Goal: Find specific page/section: Find specific page/section

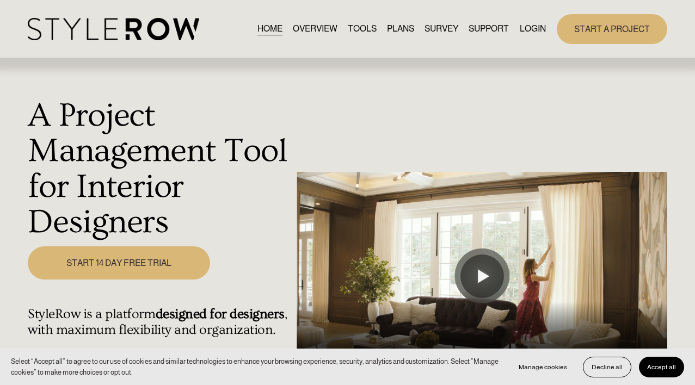
click at [526, 28] on link "LOGIN" at bounding box center [533, 29] width 26 height 15
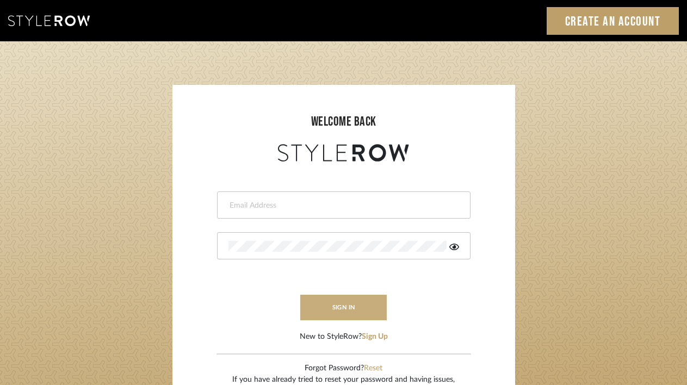
type input "tara@fustco.com"
click at [337, 308] on button "sign in" at bounding box center [343, 308] width 87 height 26
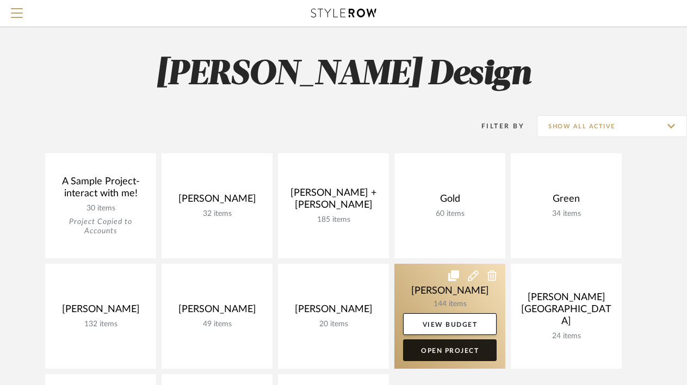
click at [458, 352] on link "Open Project" at bounding box center [450, 351] width 94 height 22
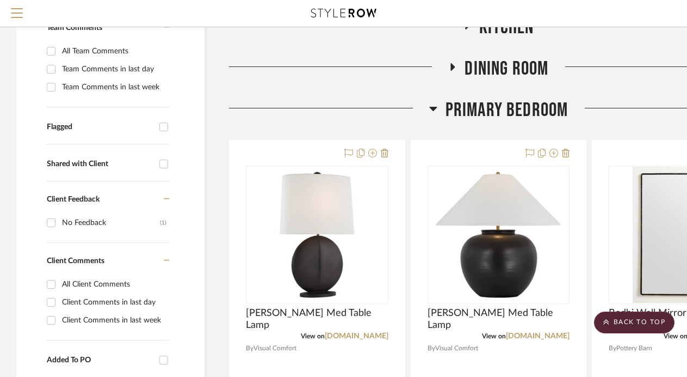
scroll to position [231, 0]
click at [433, 107] on icon at bounding box center [433, 108] width 8 height 4
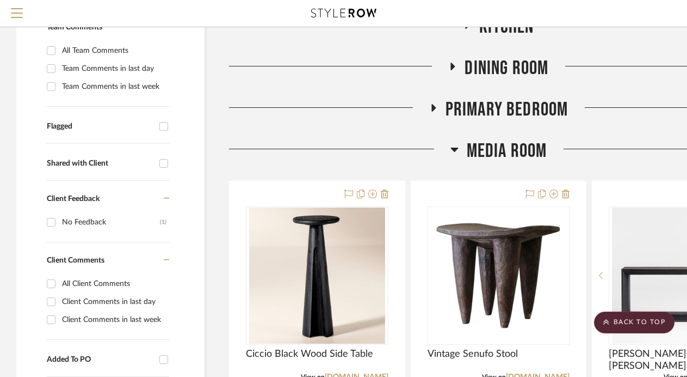
click at [453, 151] on icon at bounding box center [455, 150] width 8 height 4
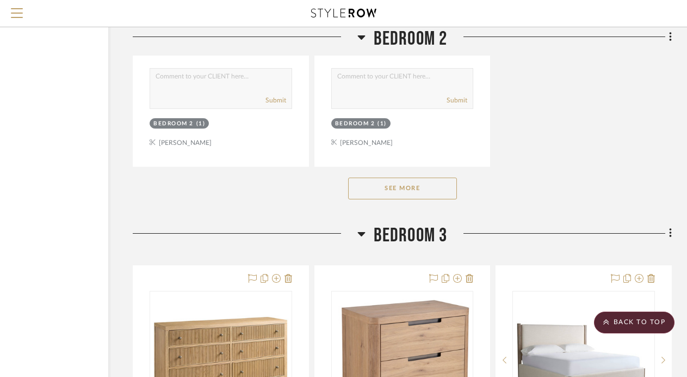
scroll to position [1737, 96]
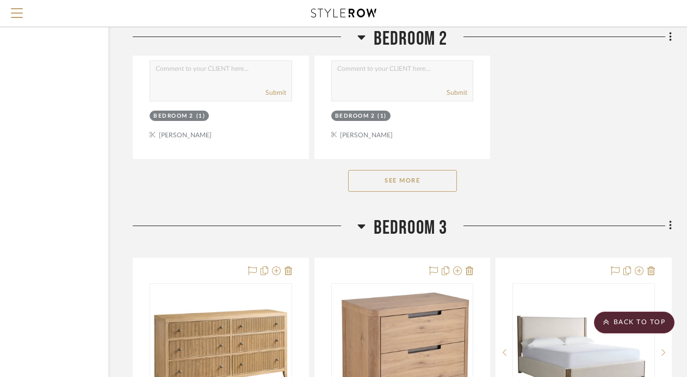
click at [418, 183] on button "See More" at bounding box center [402, 181] width 109 height 22
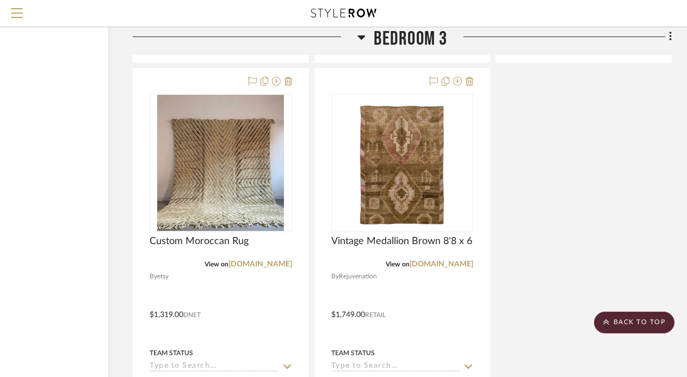
scroll to position [4810, 96]
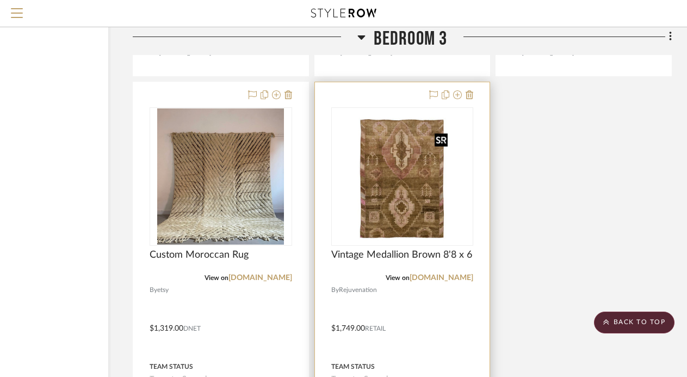
click at [408, 176] on img "0" at bounding box center [402, 176] width 99 height 136
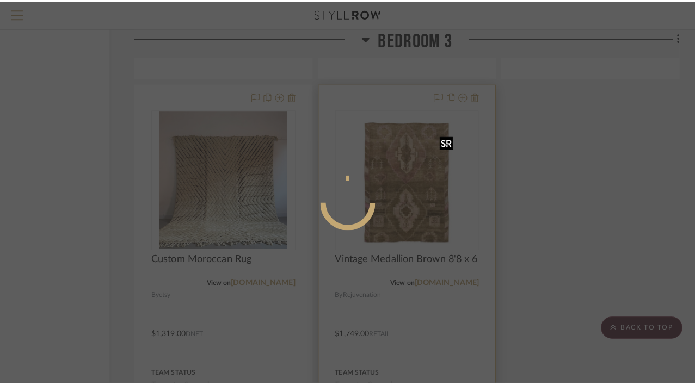
scroll to position [0, 0]
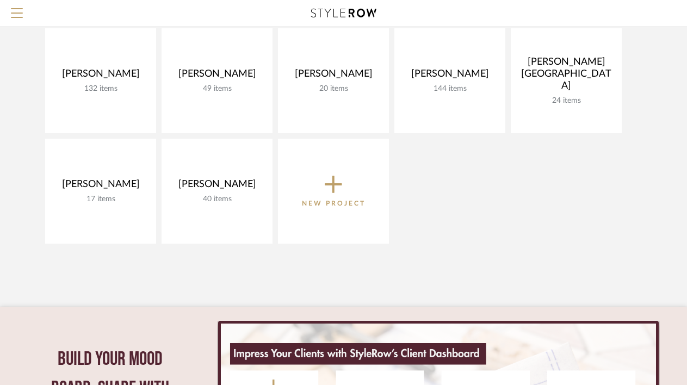
scroll to position [224, 0]
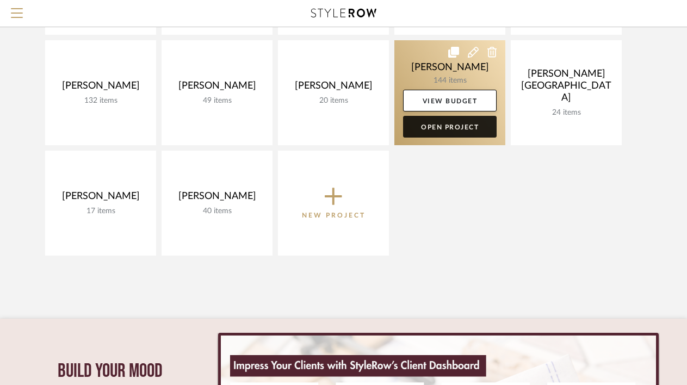
click at [450, 125] on link "Open Project" at bounding box center [450, 127] width 94 height 22
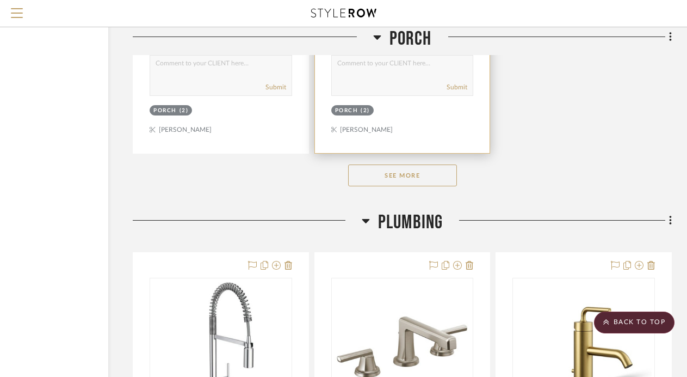
scroll to position [4836, 96]
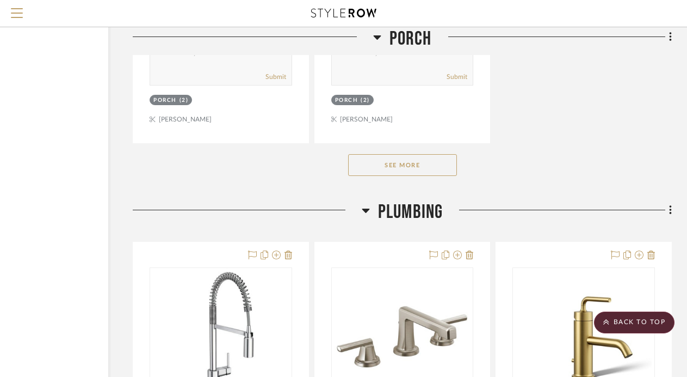
click at [401, 158] on button "See More" at bounding box center [402, 165] width 109 height 22
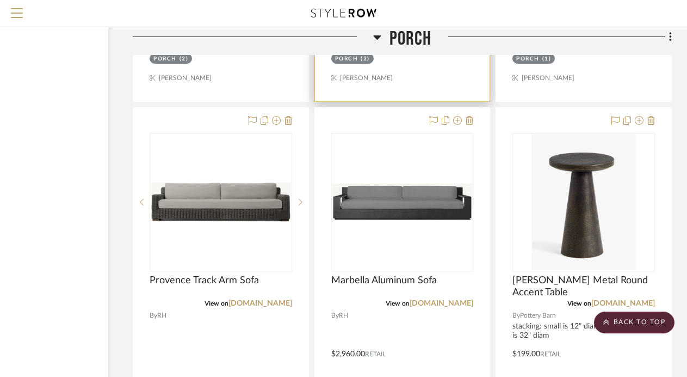
scroll to position [4881, 96]
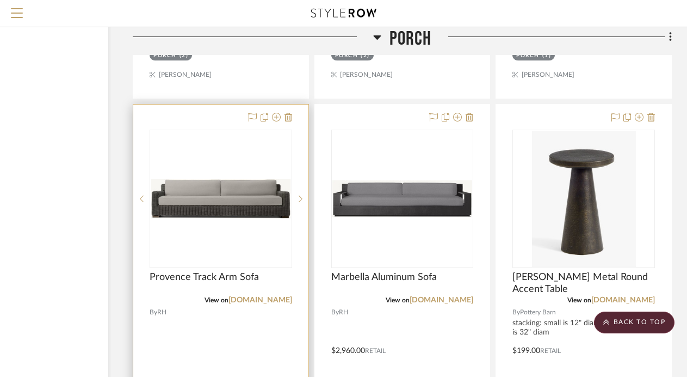
click at [253, 174] on div "0" at bounding box center [221, 198] width 142 height 137
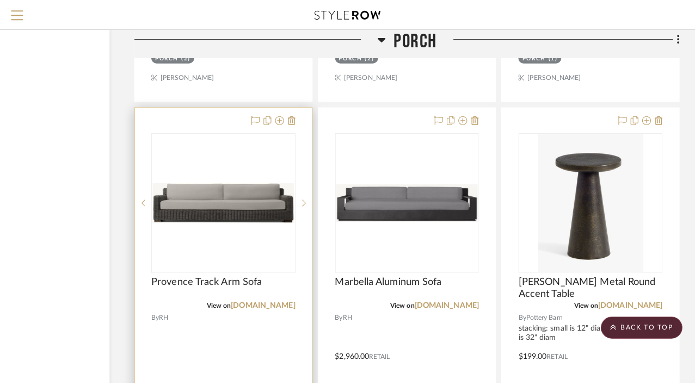
scroll to position [0, 0]
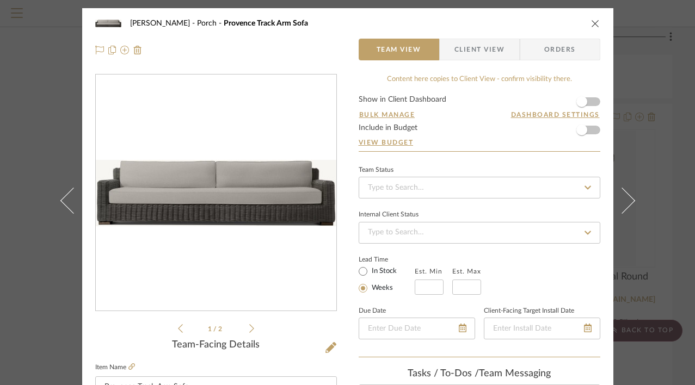
click at [591, 20] on icon "close" at bounding box center [595, 23] width 9 height 9
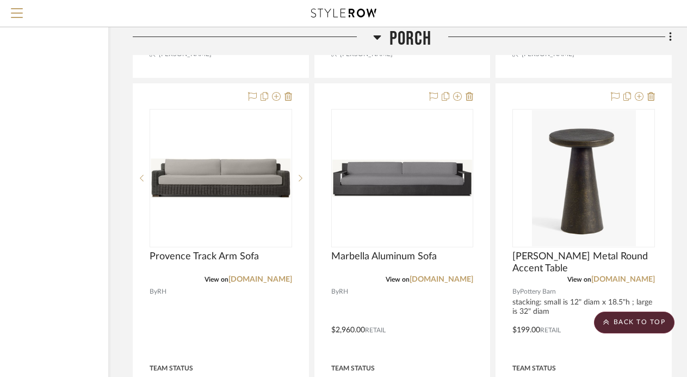
scroll to position [4894, 96]
